Goal: Information Seeking & Learning: Learn about a topic

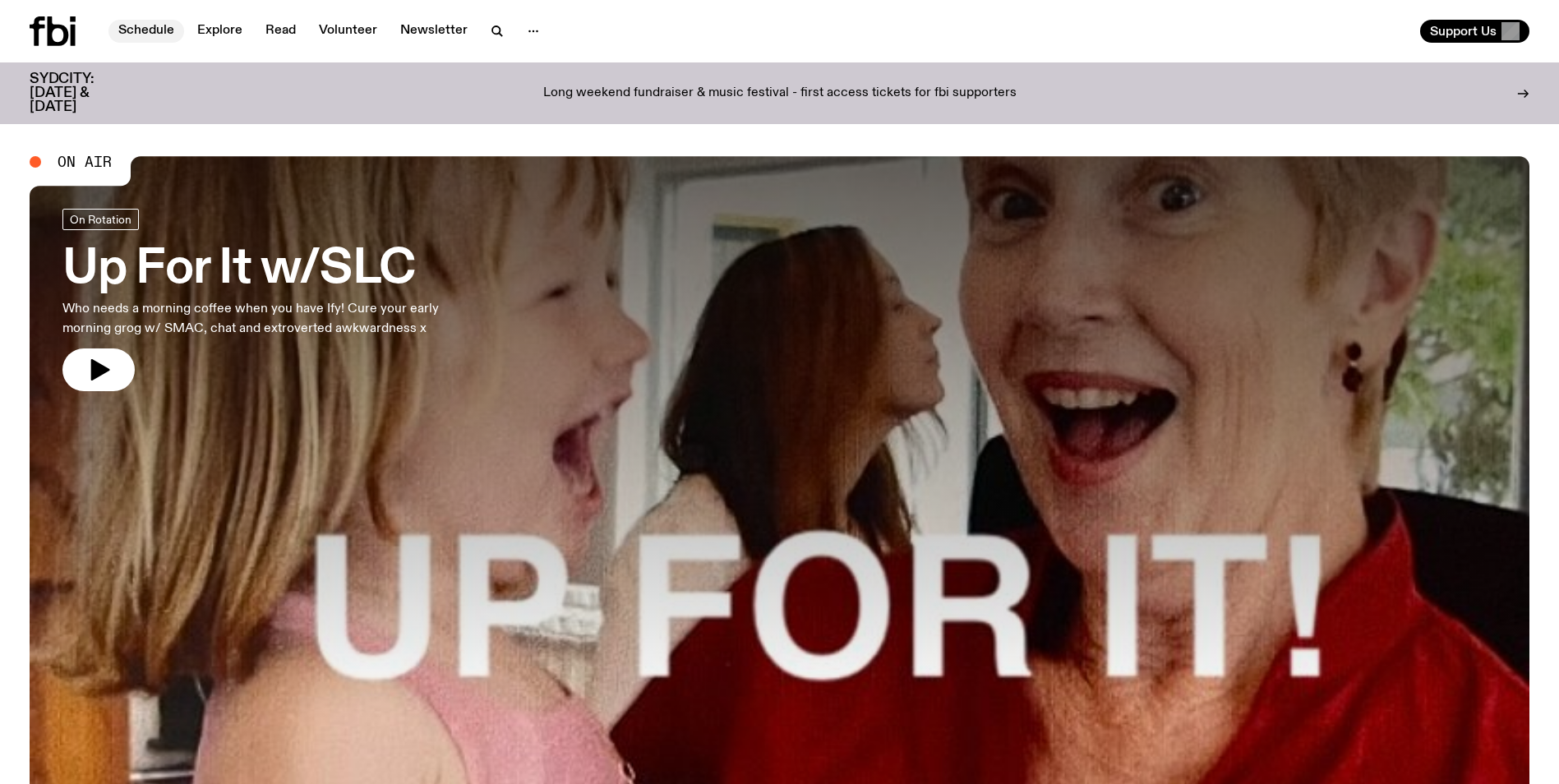
click at [146, 30] on link "Schedule" at bounding box center [146, 32] width 76 height 23
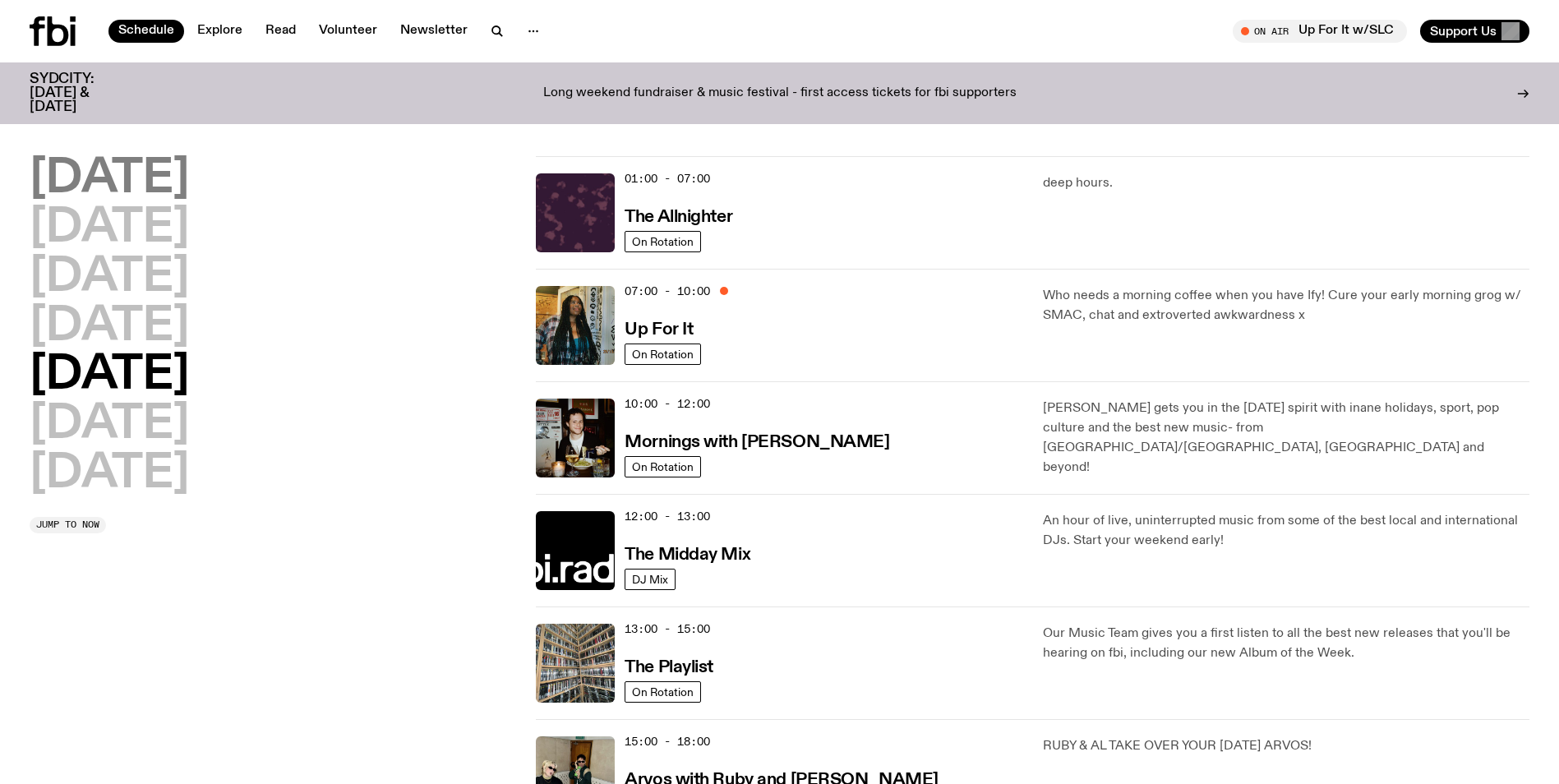
click at [116, 184] on h2 "[DATE]" at bounding box center [109, 178] width 159 height 46
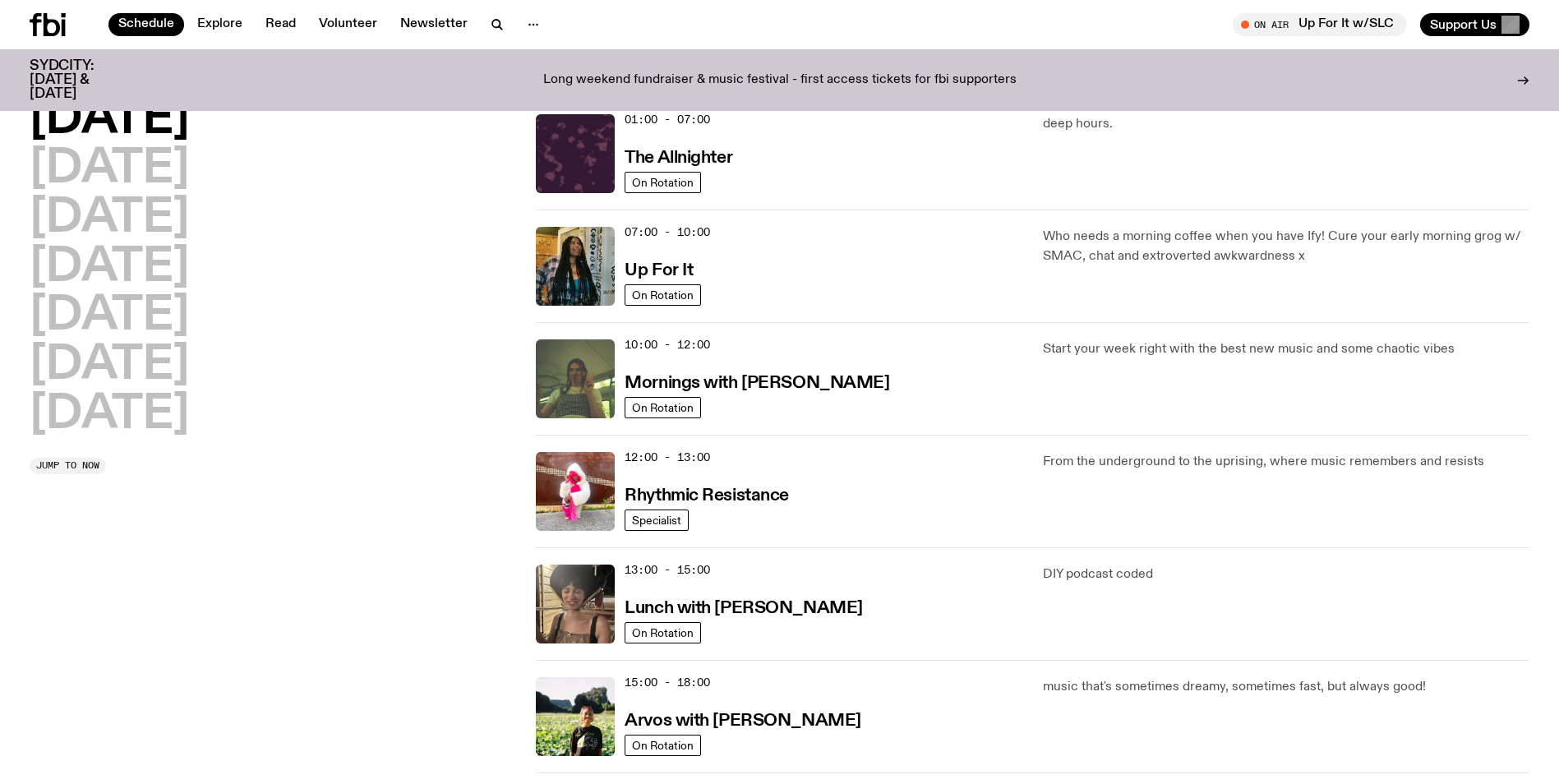
click at [91, 113] on h2 "[DATE]" at bounding box center [109, 120] width 159 height 46
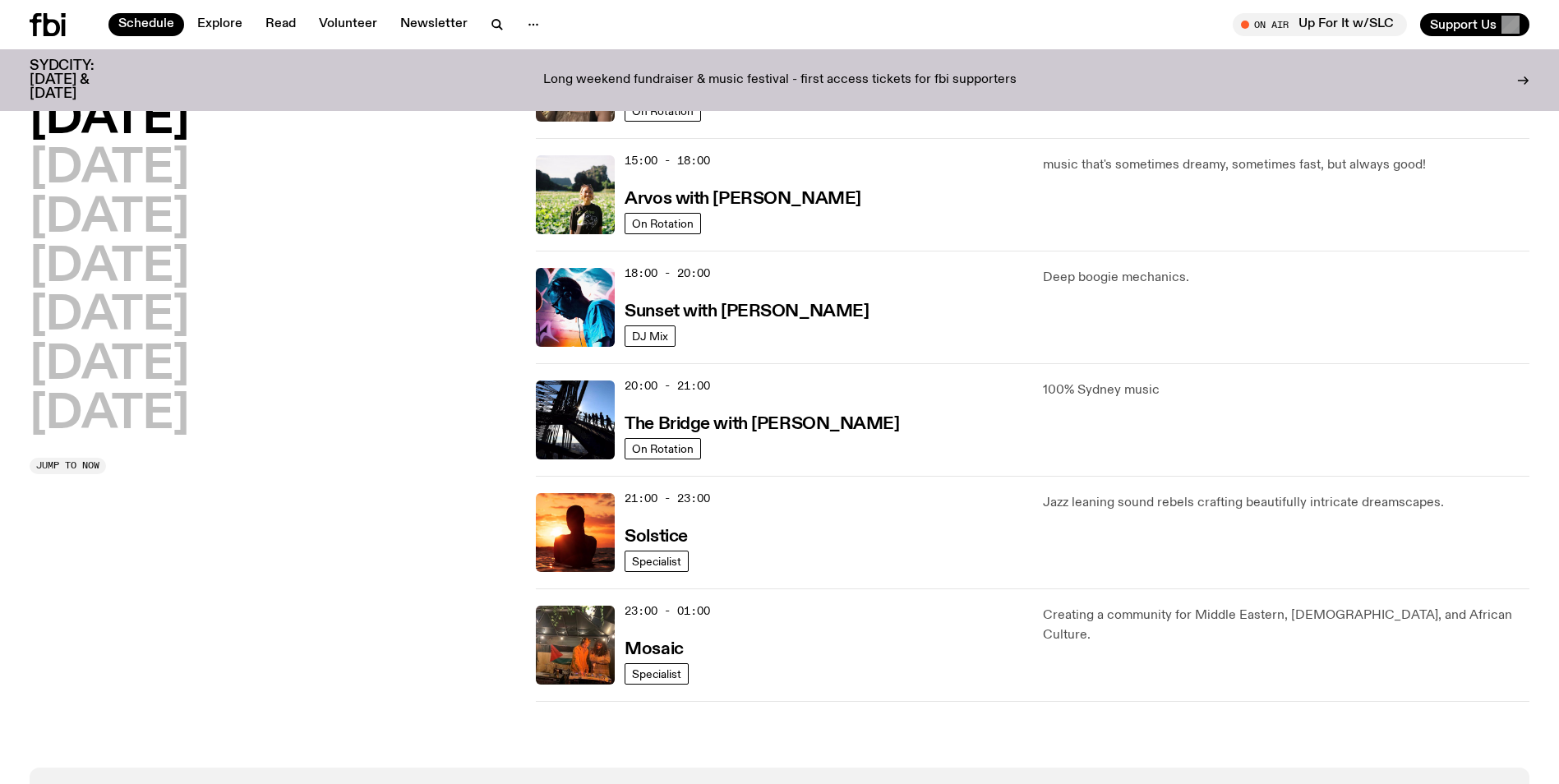
scroll to position [539, 0]
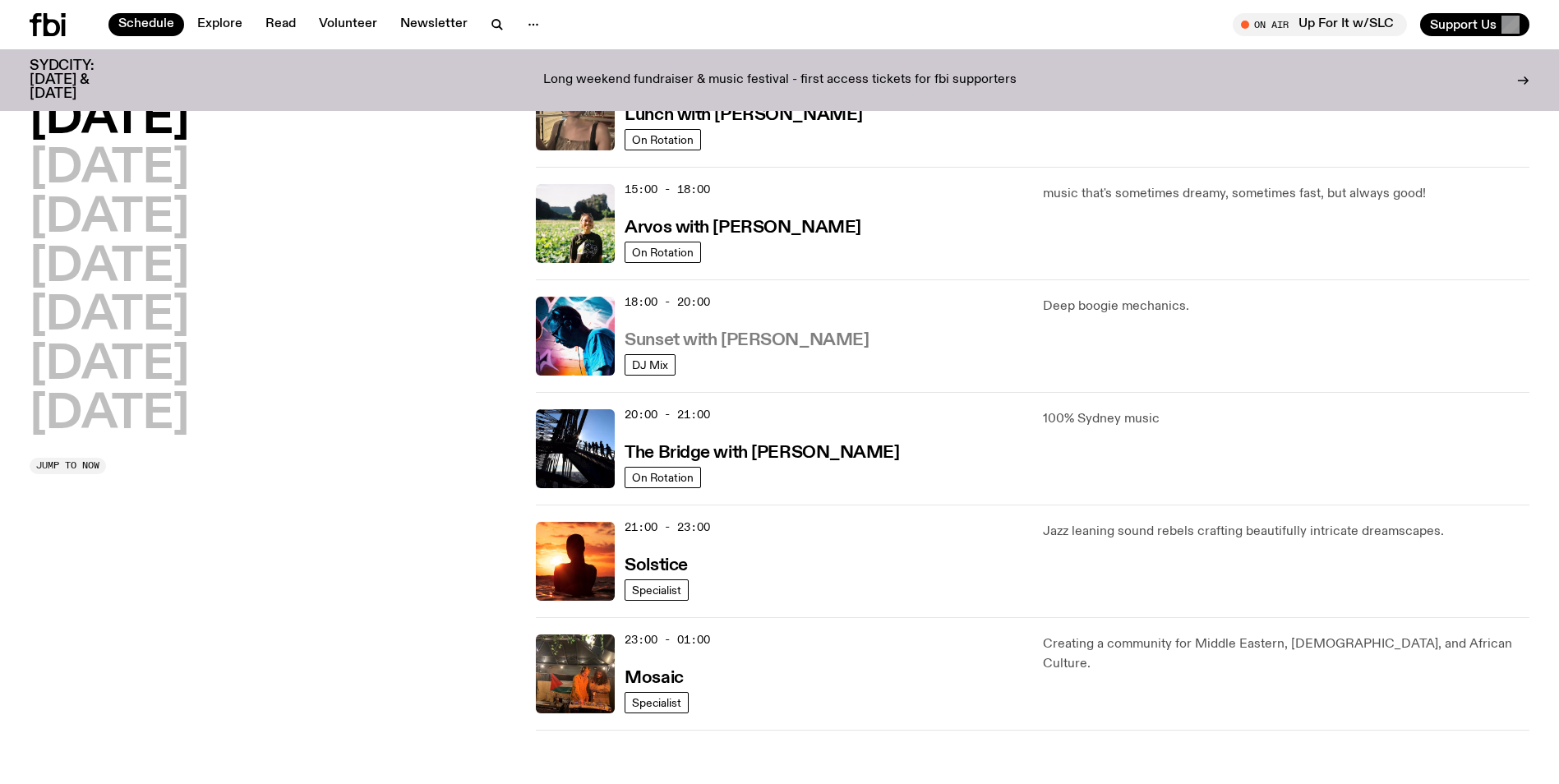
click at [661, 339] on h3 "Sunset with [PERSON_NAME]" at bounding box center [747, 340] width 244 height 17
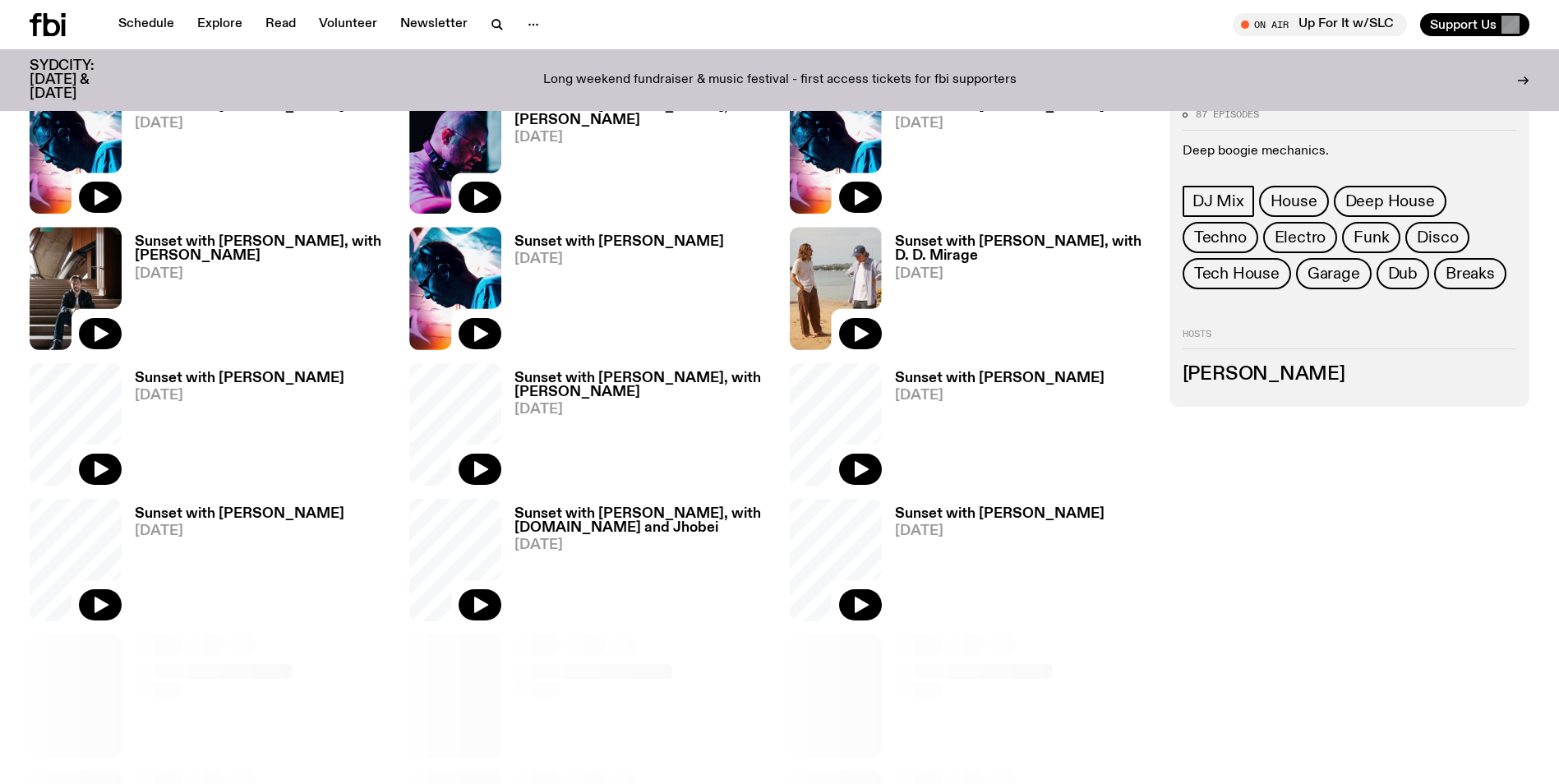
scroll to position [816, 0]
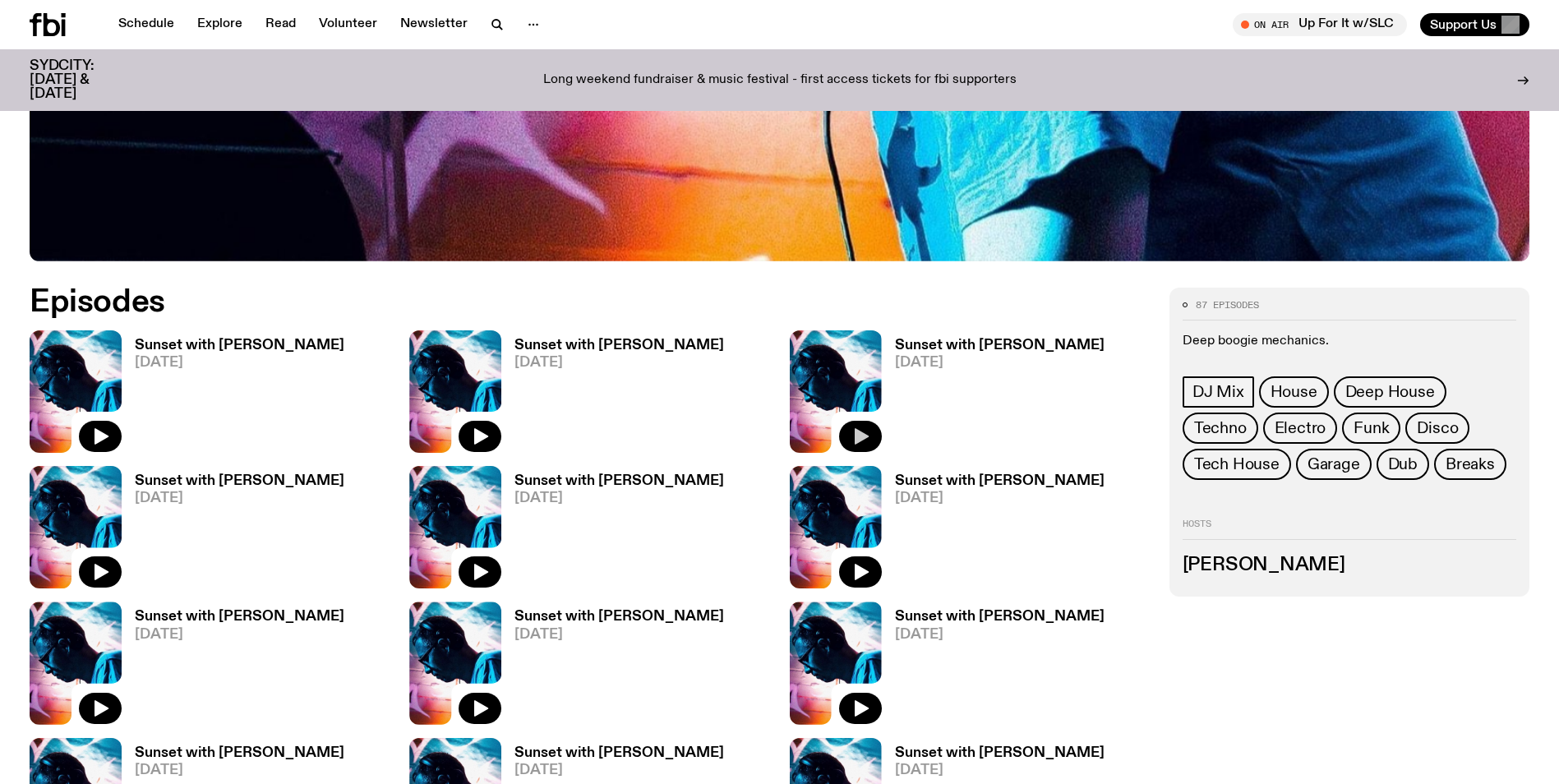
click at [855, 436] on icon "button" at bounding box center [861, 437] width 20 height 20
